Goal: Contribute content

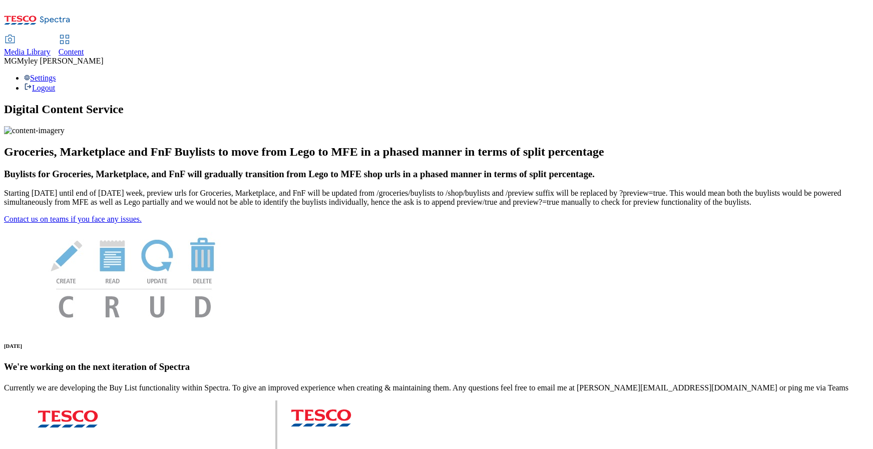
click at [84, 48] on span "Content" at bounding box center [72, 52] width 26 height 9
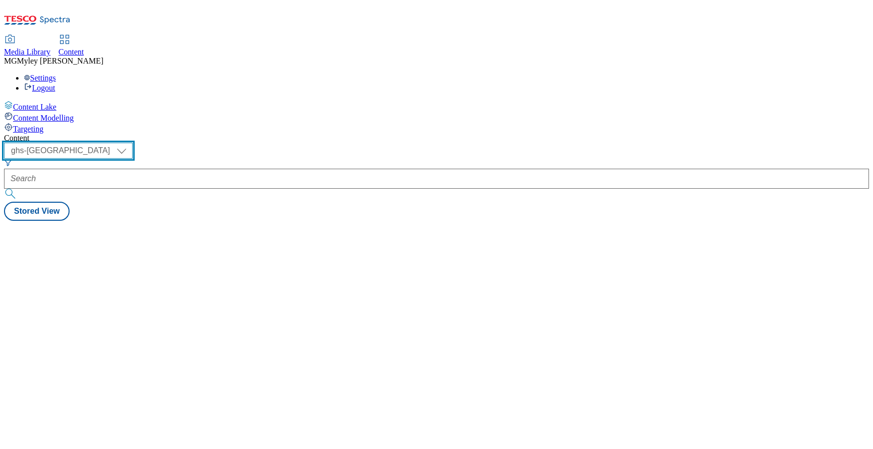
click at [133, 143] on select "ghs-roi ghs-uk" at bounding box center [68, 151] width 129 height 16
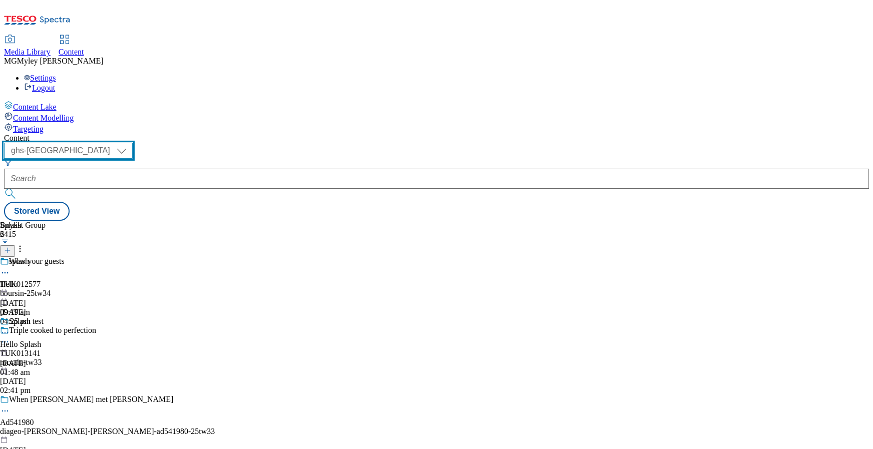
select select "ghs-roi"
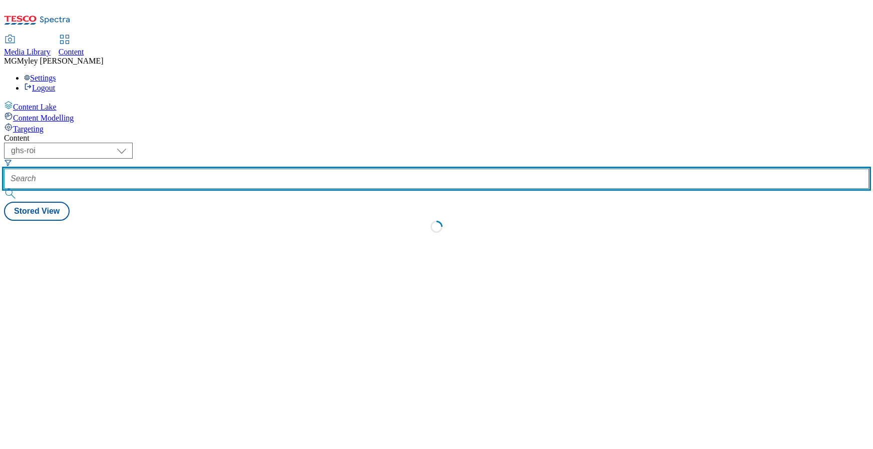
click at [236, 169] on input "text" at bounding box center [436, 179] width 865 height 20
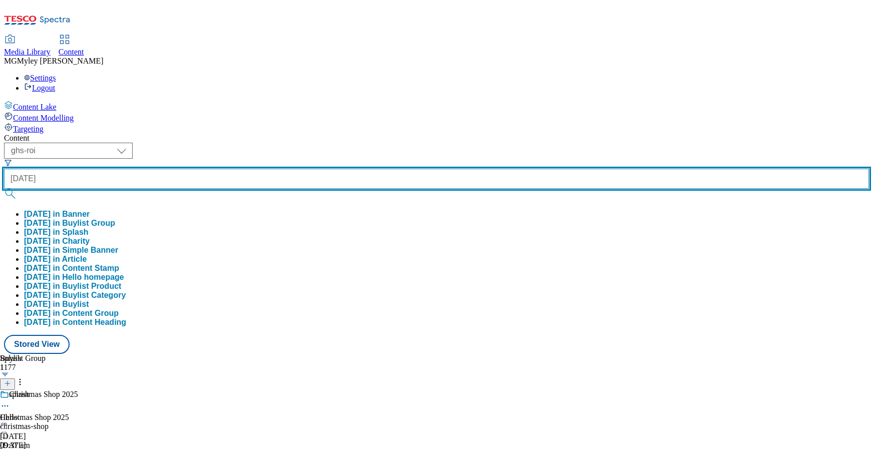
type input "Halloween"
click at [4, 189] on button "submit" at bounding box center [11, 194] width 14 height 10
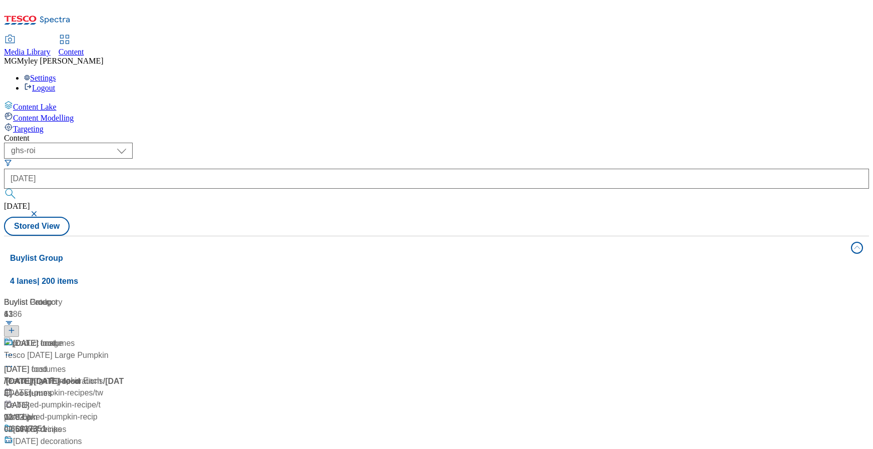
click at [129, 337] on div "Halloween Halloween / halloween 20 Sept 2024 10:33 am" at bounding box center [66, 380] width 125 height 86
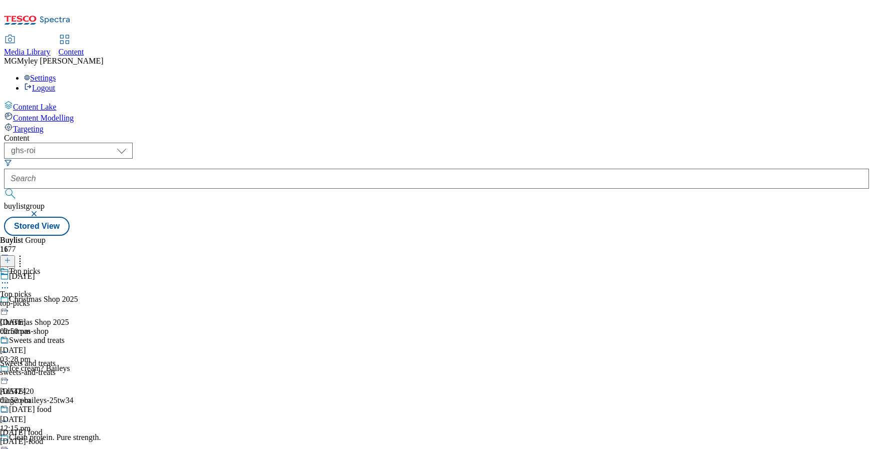
click at [99, 299] on div "top-picks" at bounding box center [49, 303] width 99 height 9
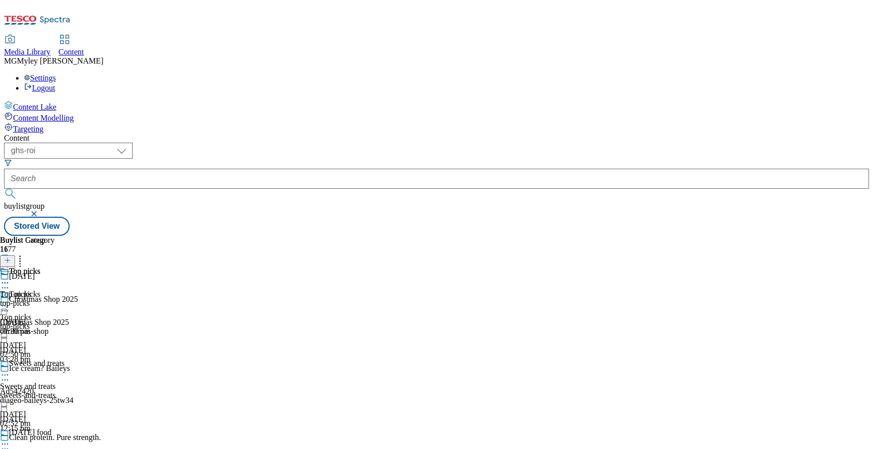
click at [10, 301] on icon at bounding box center [5, 306] width 10 height 10
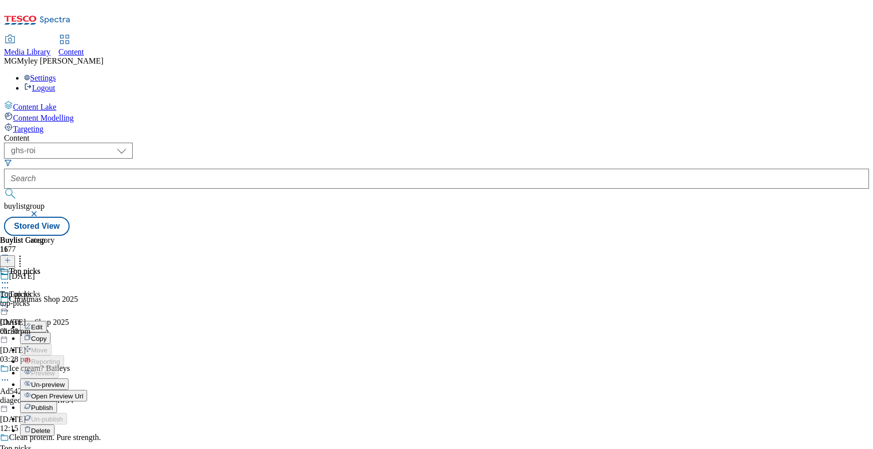
click at [47, 321] on button "Edit" at bounding box center [33, 327] width 27 height 12
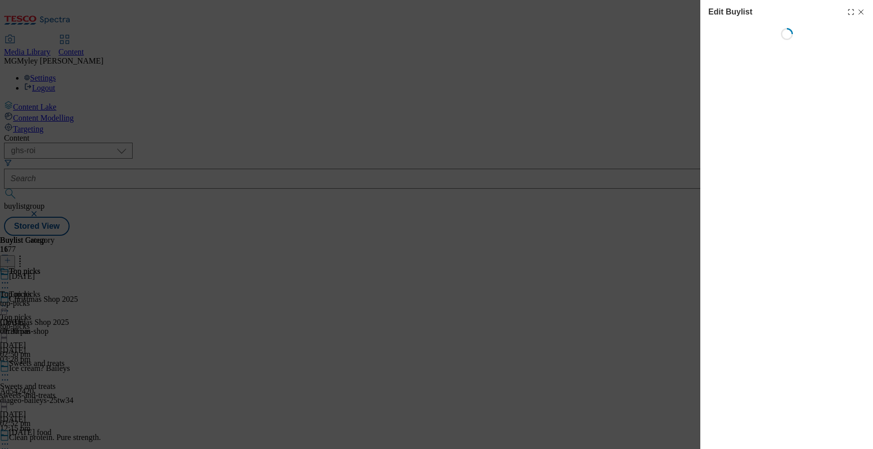
select select "evergreen"
select select "Banner"
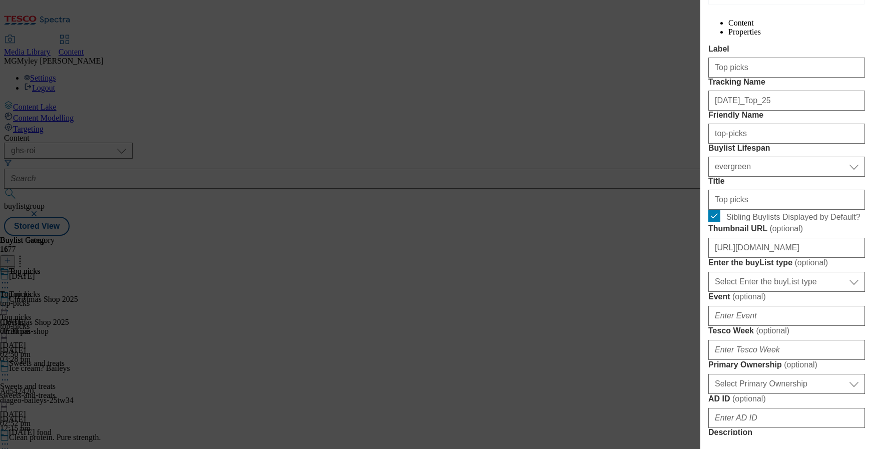
scroll to position [134, 0]
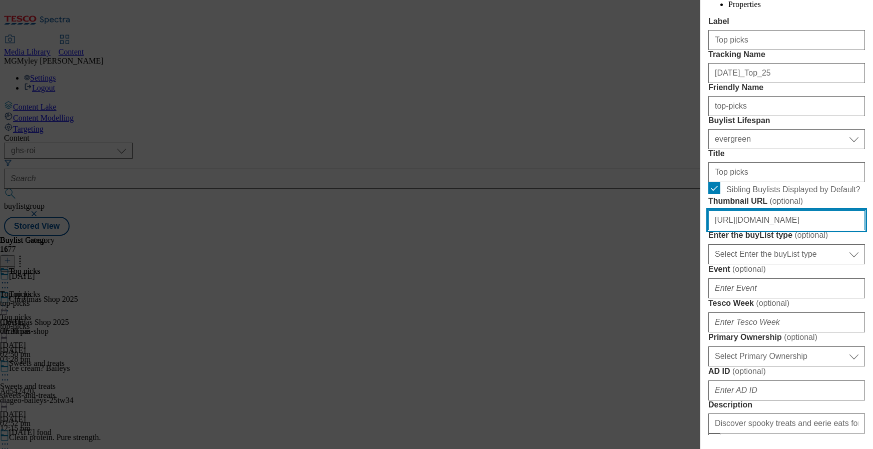
click at [775, 230] on input "https://digitalcontent.api.tesco.com/v2/media/ghs-roi/d6182a24-5e8f-470f-ab4c-3…" at bounding box center [786, 220] width 157 height 20
paste input "5599d51d-0af6-48e2-b376-4e78294293c6/BL-Halloween25-GHS-Header-225x225-1"
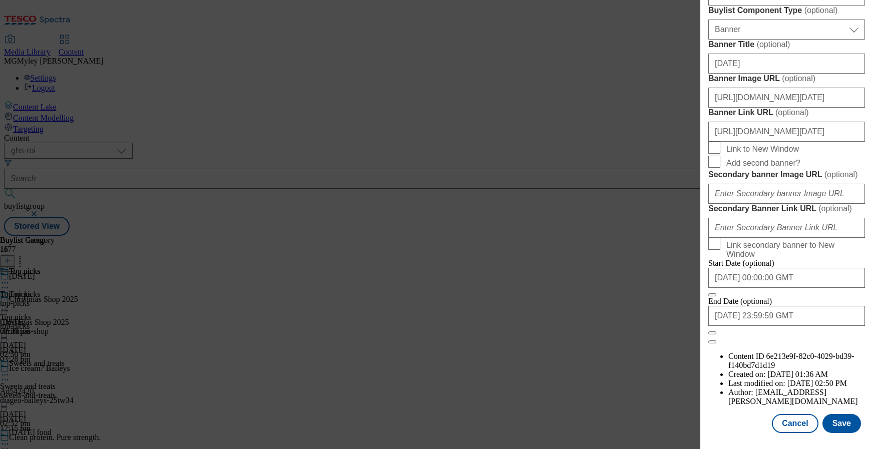
scroll to position [999, 0]
type input "https://digitalcontent.api.tesco.com/v2/media/ghs-roi/5599d51d-0af6-48e2-b376-4…"
click at [850, 426] on button "Save" at bounding box center [841, 423] width 39 height 19
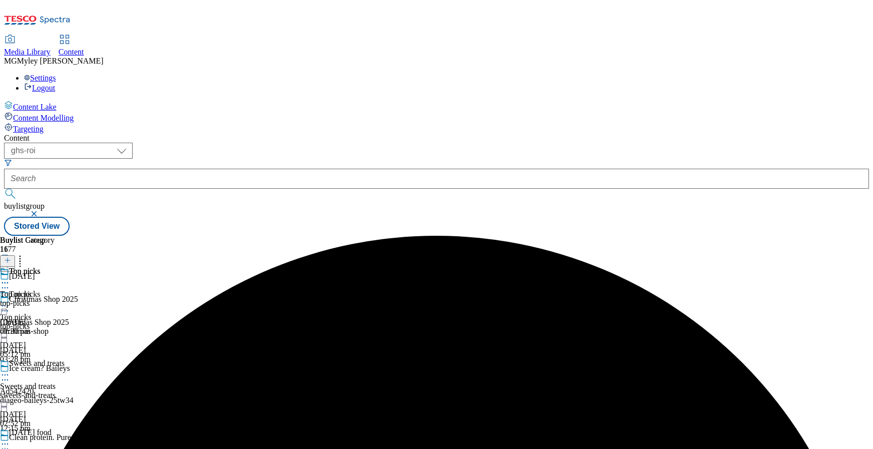
click at [10, 301] on icon at bounding box center [5, 306] width 10 height 10
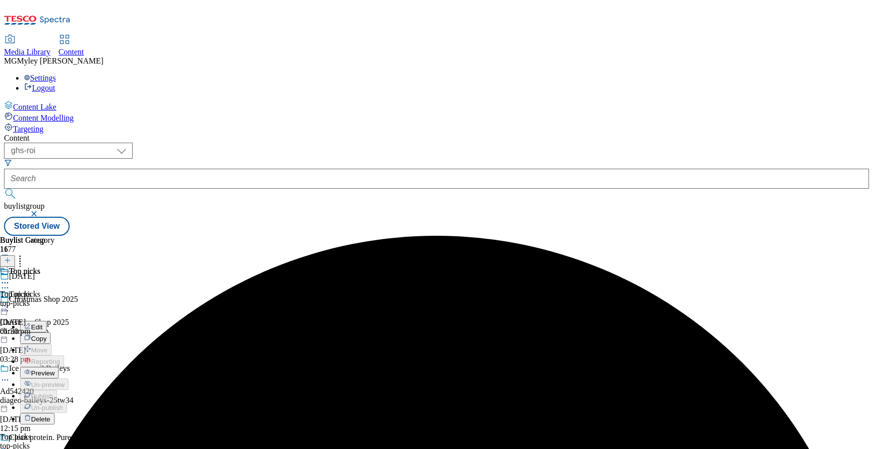
click at [55, 369] on span "Preview" at bounding box center [43, 373] width 24 height 8
